Goal: Navigation & Orientation: Find specific page/section

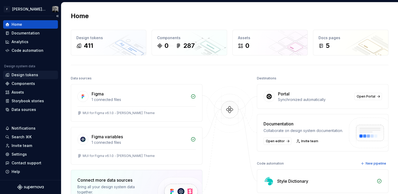
click at [24, 73] on div "Design tokens" at bounding box center [25, 74] width 27 height 5
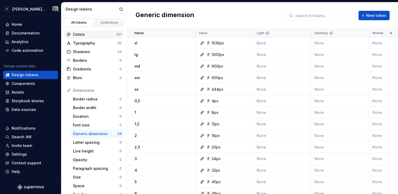
click at [81, 35] on div "Colors" at bounding box center [94, 34] width 43 height 5
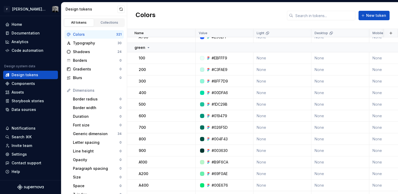
scroll to position [1596, 0]
